Goal: Ask a question

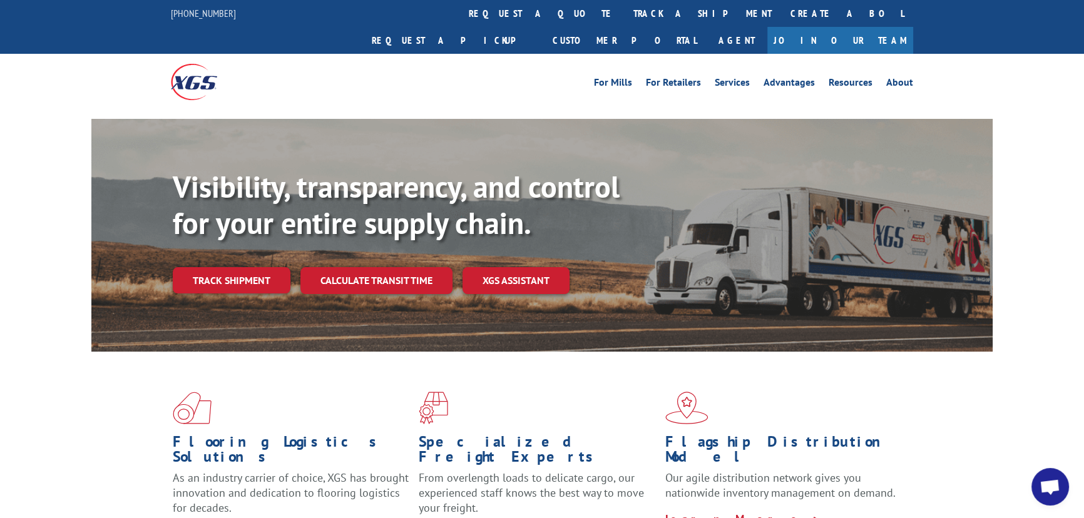
click at [1051, 492] on span "Open chat" at bounding box center [1049, 488] width 21 height 18
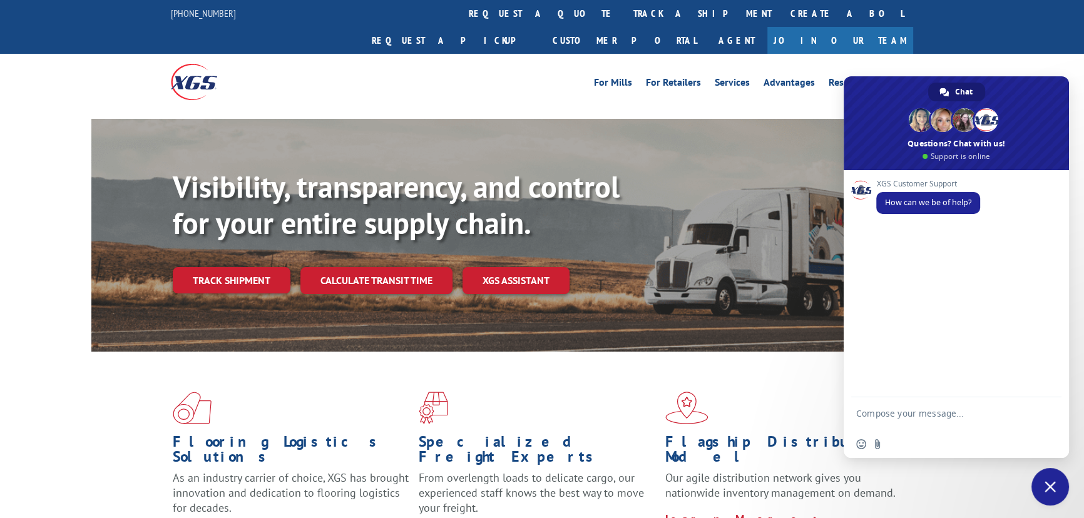
click at [936, 412] on textarea "Compose your message..." at bounding box center [942, 419] width 173 height 23
drag, startPoint x: 913, startPoint y: 410, endPoint x: 883, endPoint y: 419, distance: 32.1
click at [883, 419] on textarea "Gm," at bounding box center [942, 415] width 173 height 11
paste textarea "PRO 17672418 BOL HHH0061152632"
type textarea "Gm, PRO 17672418 BOL HHH0061152632"
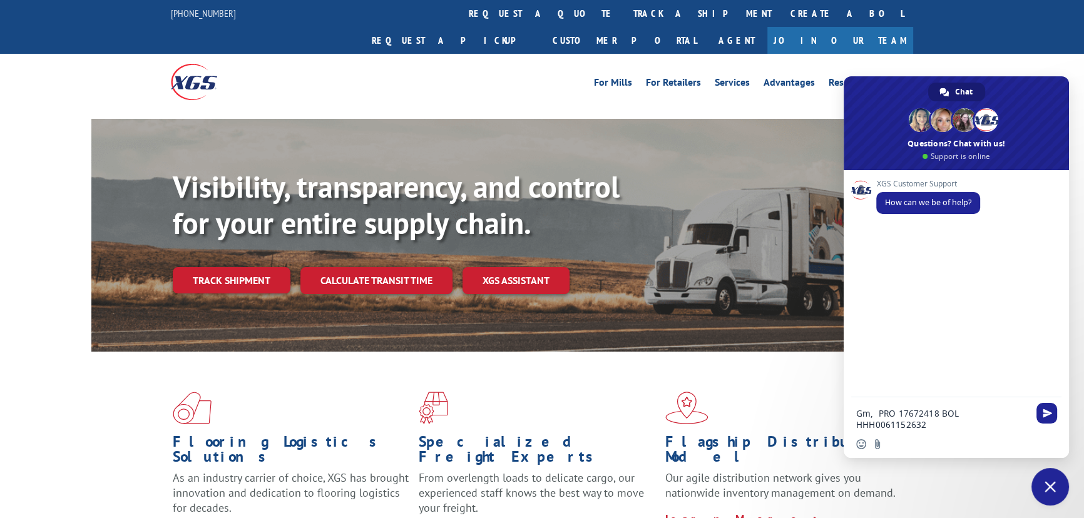
click at [876, 413] on textarea "Gm, PRO 17672418 BOL HHH0061152632" at bounding box center [942, 419] width 173 height 23
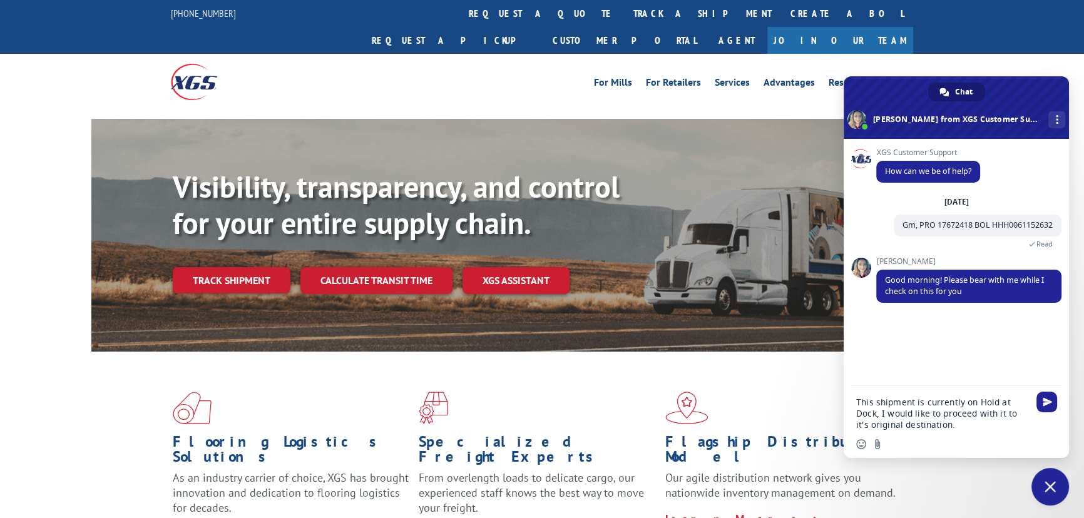
type textarea "This shipment is currently on Hold at Dock, I would like to proceed with it to …"
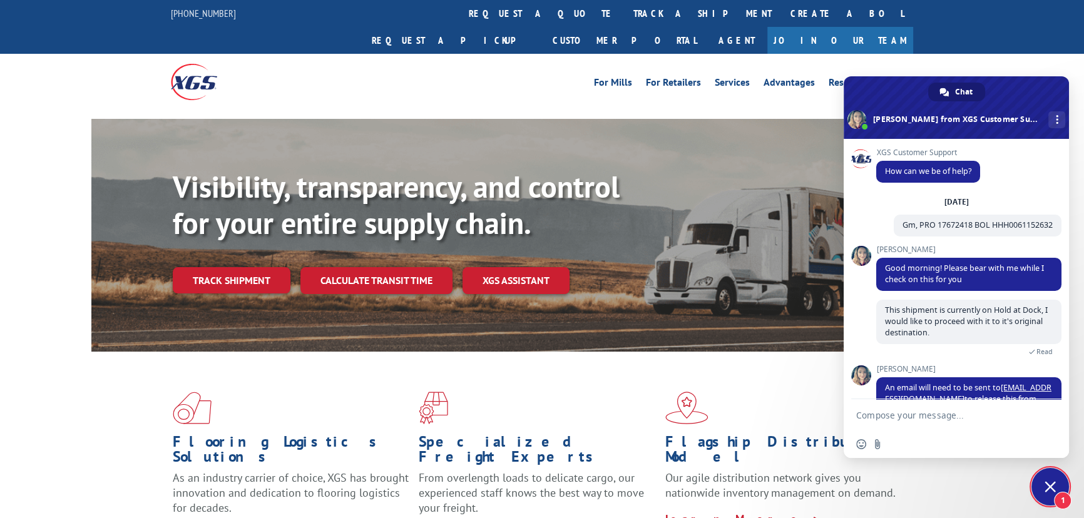
scroll to position [42, 0]
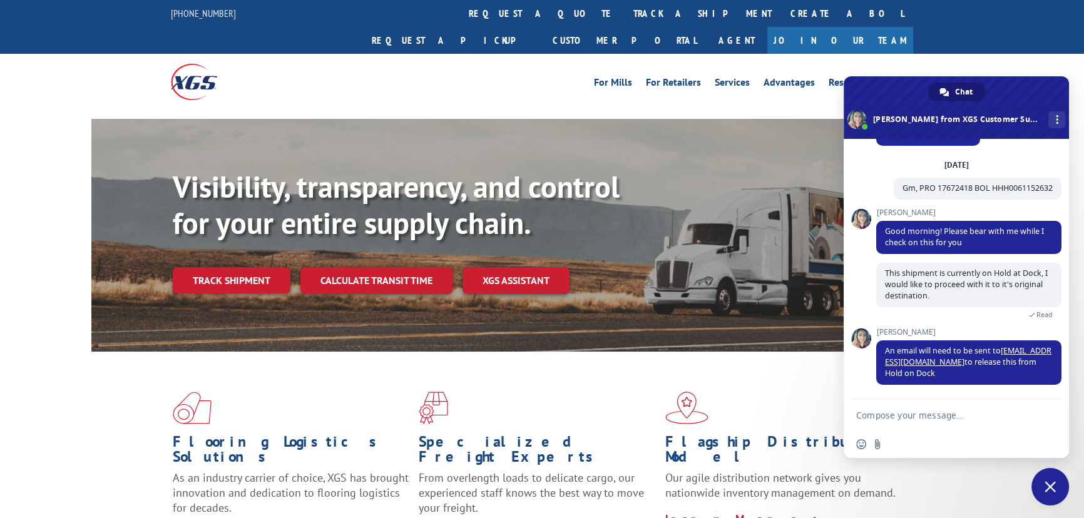
click at [935, 419] on textarea "Compose your message..." at bounding box center [942, 415] width 173 height 11
type textarea "Thank you."
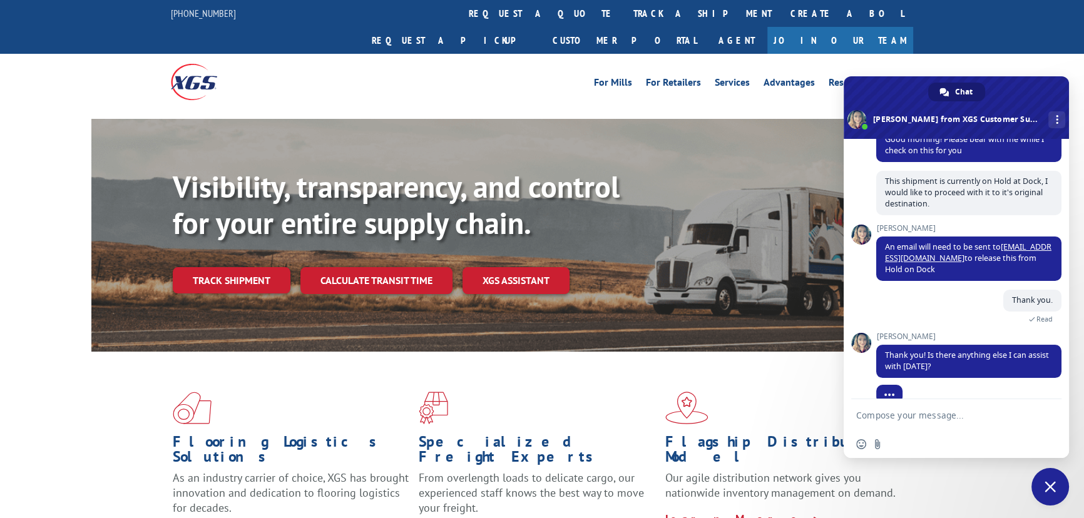
scroll to position [153, 0]
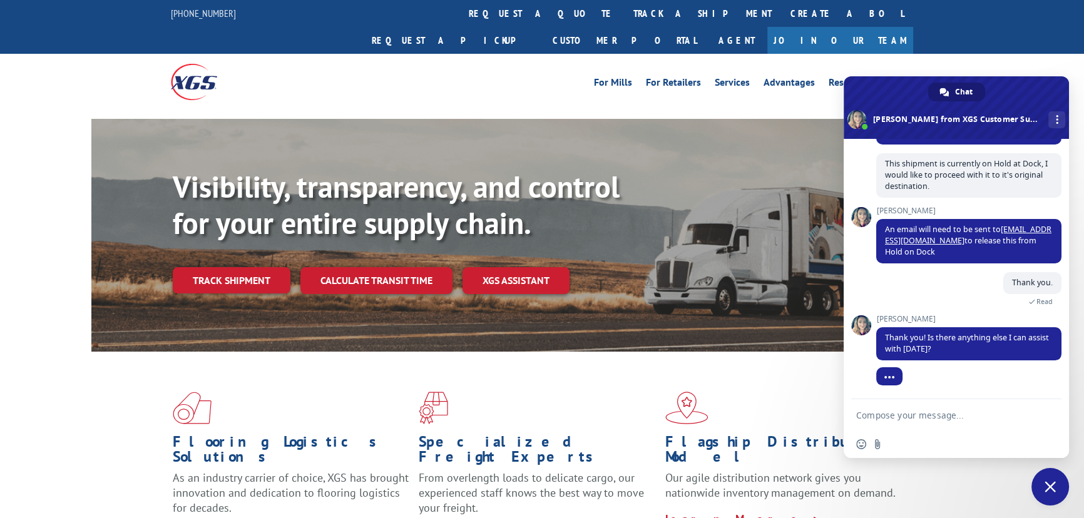
click at [900, 424] on form at bounding box center [942, 416] width 173 height 34
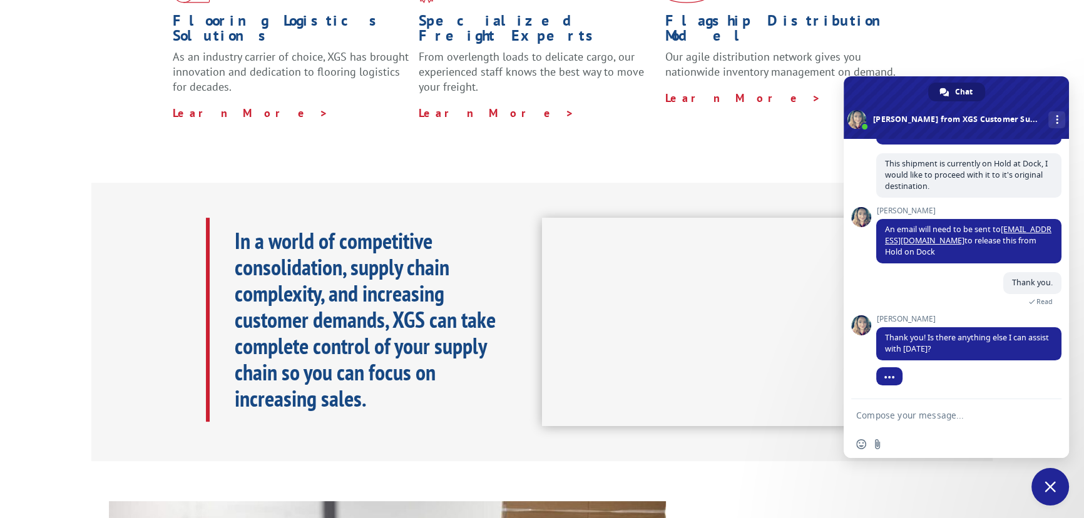
scroll to position [453, 0]
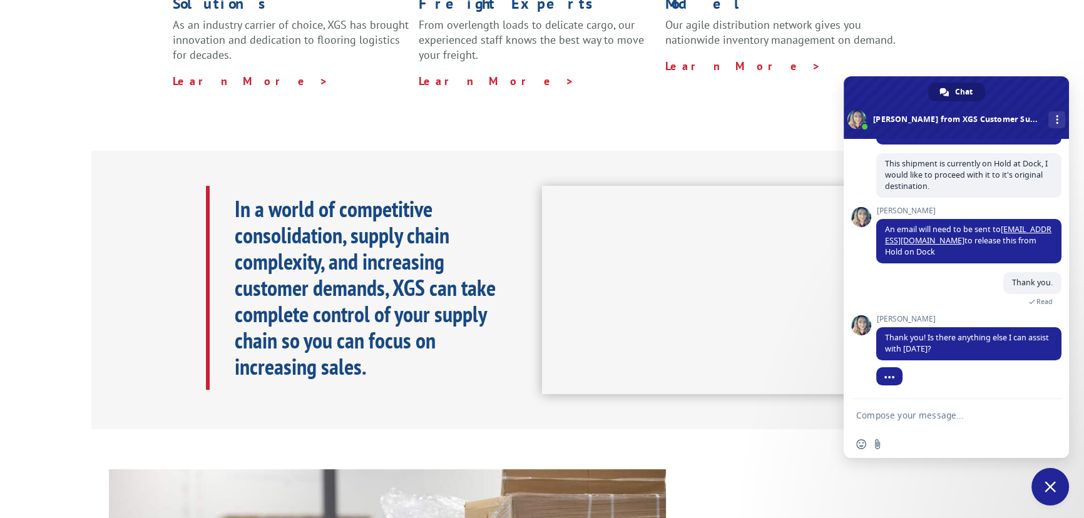
click at [915, 422] on form at bounding box center [942, 416] width 173 height 34
click at [917, 417] on textarea "Compose your message..." at bounding box center [942, 415] width 173 height 11
type textarea "No thanks"
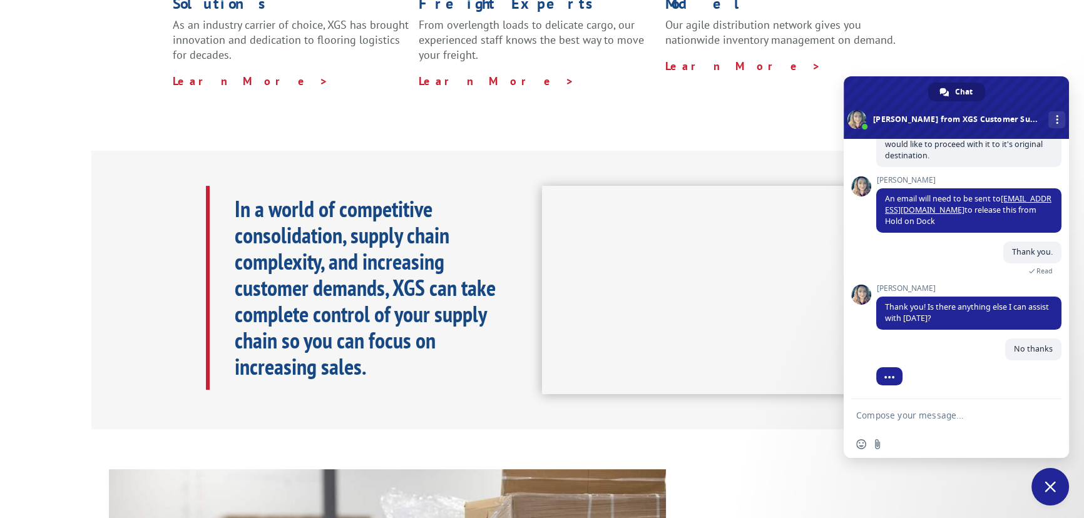
scroll to position [184, 0]
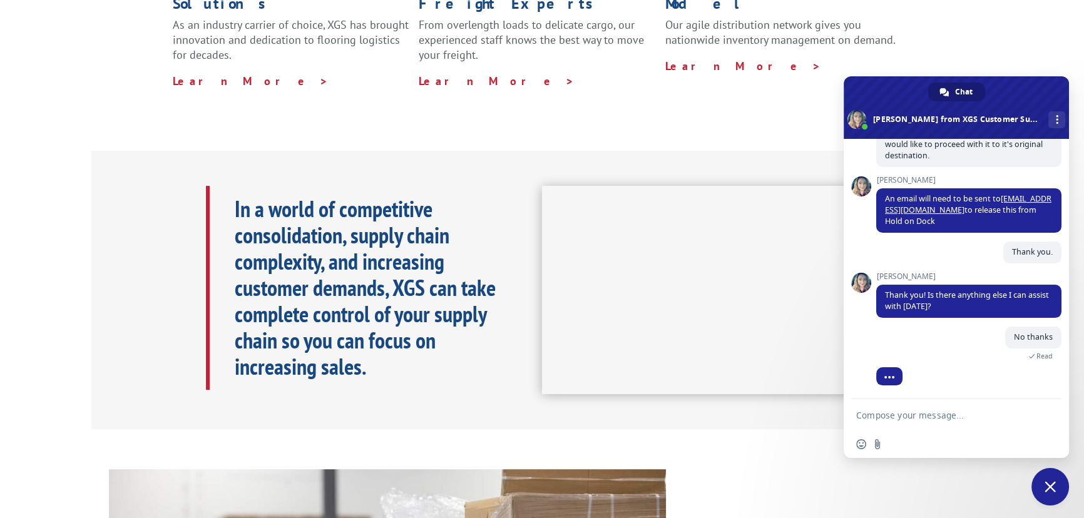
click at [733, 155] on div "In a world of competitive consolidation, supply chain complexity, and increasin…" at bounding box center [541, 290] width 901 height 279
click at [1063, 98] on span at bounding box center [955, 107] width 225 height 63
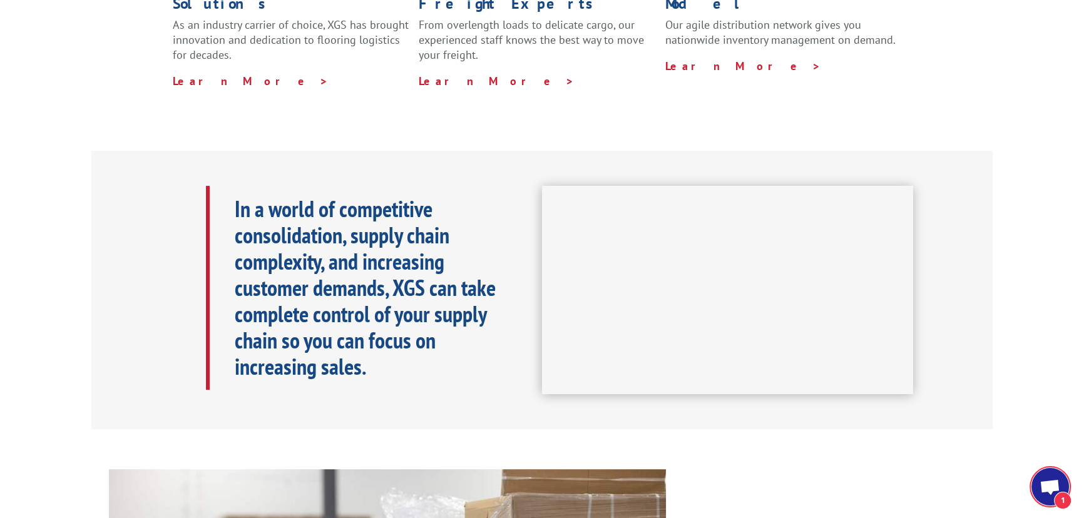
scroll to position [199, 0]
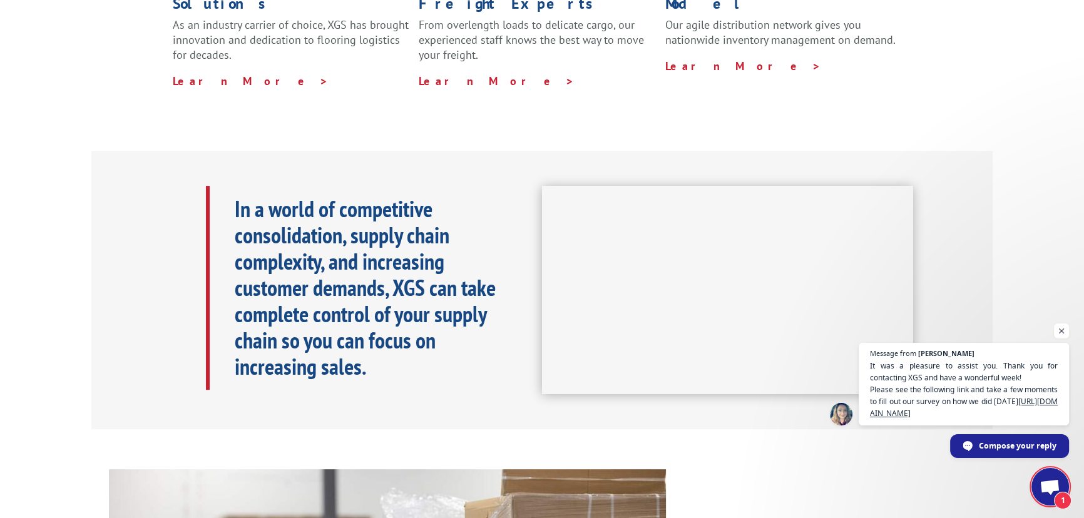
click at [983, 33] on div "Flooring Logistics Solutions As an industry carrier of choice, XGS has brought …" at bounding box center [541, 14] width 901 height 230
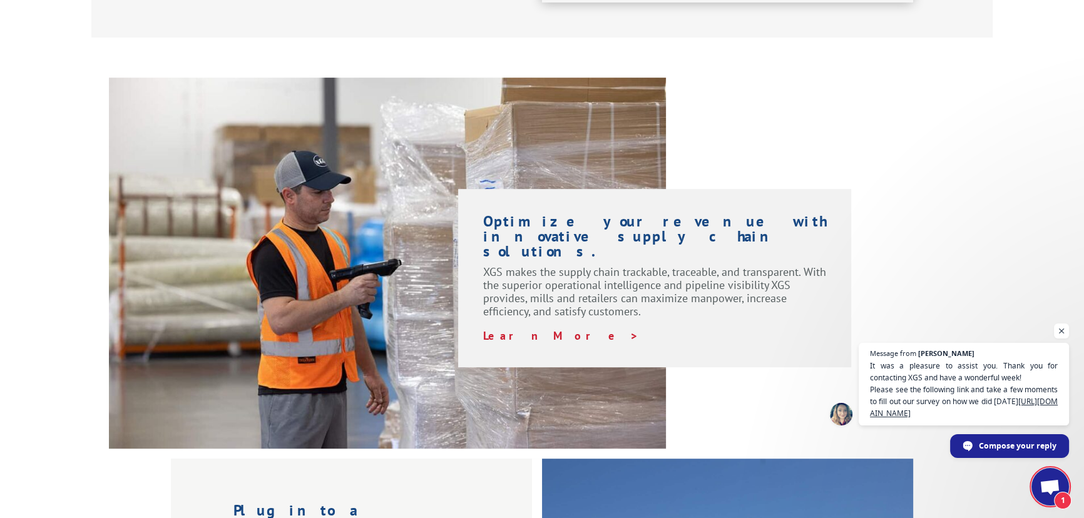
scroll to position [851, 0]
